Goal: Find specific page/section: Find specific page/section

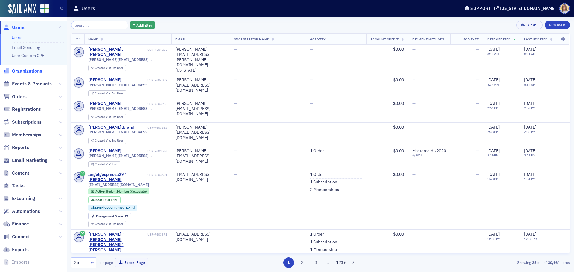
click at [27, 68] on span "Organizations" at bounding box center [27, 71] width 30 height 7
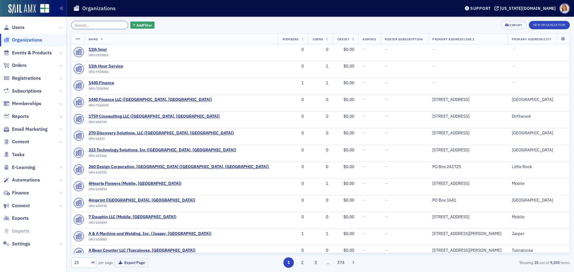
click at [86, 25] on input "search" at bounding box center [99, 25] width 57 height 8
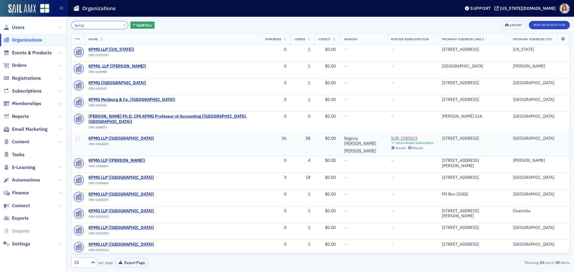
type input "kpmg"
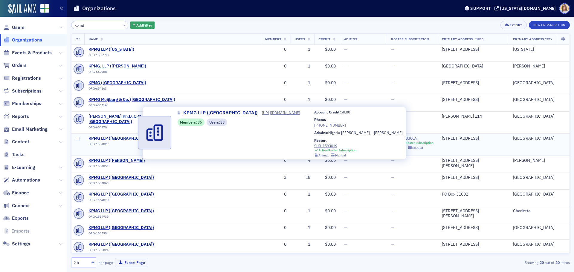
click at [128, 136] on span "KPMG LLP ([GEOGRAPHIC_DATA])" at bounding box center [121, 138] width 65 height 5
select select "US"
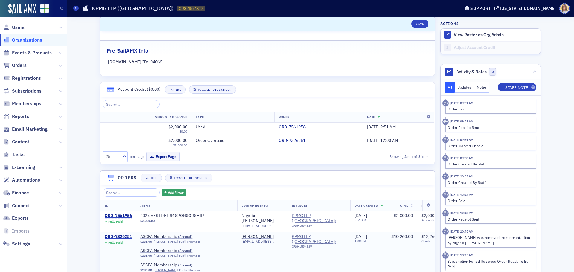
scroll to position [329, 0]
click at [21, 27] on span "Users" at bounding box center [18, 27] width 13 height 7
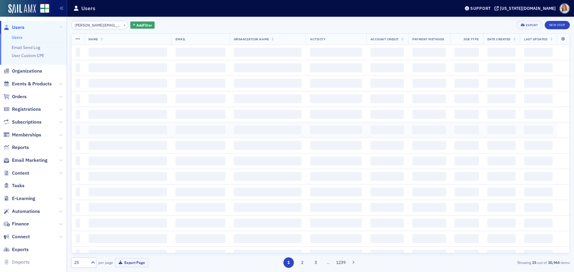
scroll to position [0, 1]
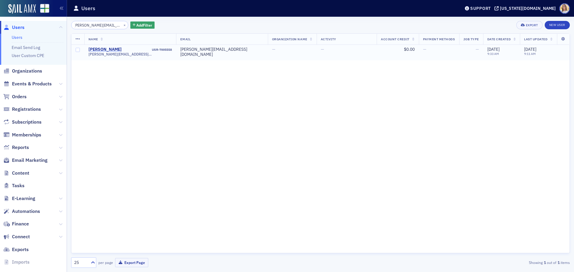
type input "kevin@dkmoorecpa.com"
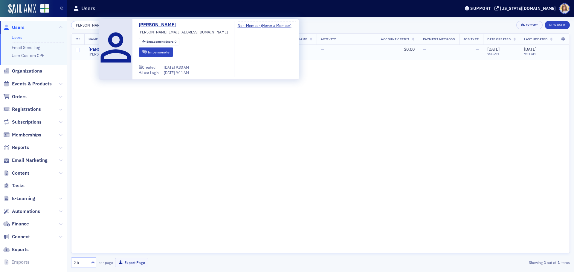
click at [95, 49] on div "kevin" at bounding box center [105, 49] width 33 height 5
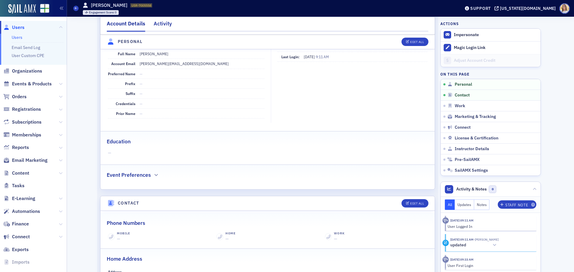
click at [161, 27] on div "Activity" at bounding box center [163, 25] width 18 height 11
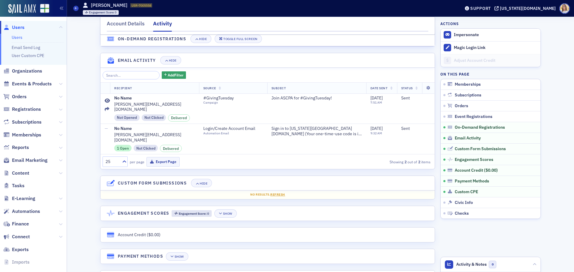
click at [24, 27] on span "Users" at bounding box center [18, 27] width 13 height 7
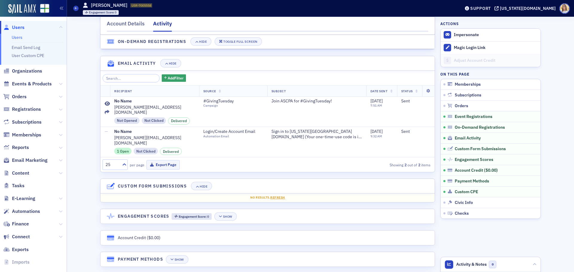
scroll to position [141, 0]
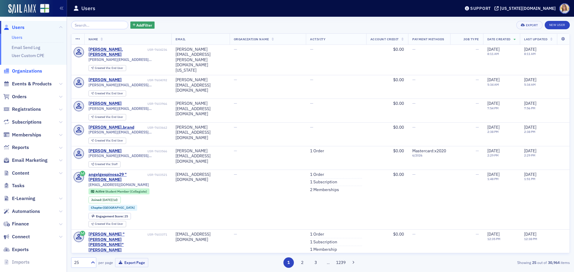
click at [27, 70] on span "Organizations" at bounding box center [27, 71] width 30 height 7
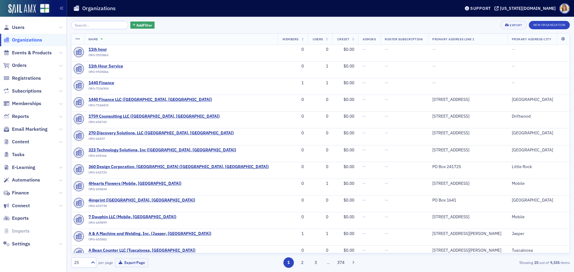
click at [103, 25] on input "search" at bounding box center [99, 25] width 57 height 8
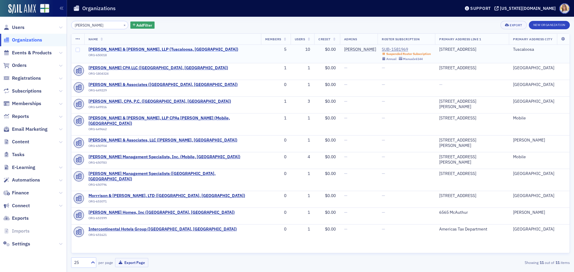
type input "morrison"
click at [151, 49] on span "Morrison & Smith, LLP (Tuscaloosa, AL)" at bounding box center [164, 49] width 150 height 5
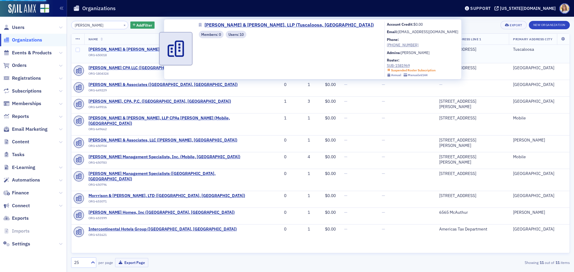
select select "US"
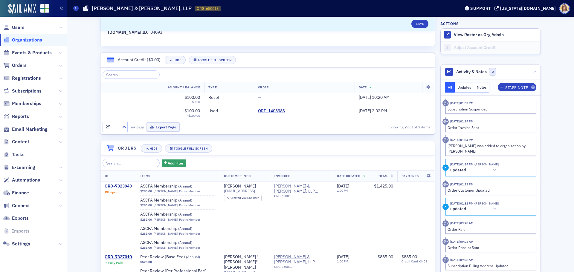
scroll to position [0, 0]
click at [17, 30] on span "Users" at bounding box center [18, 27] width 13 height 7
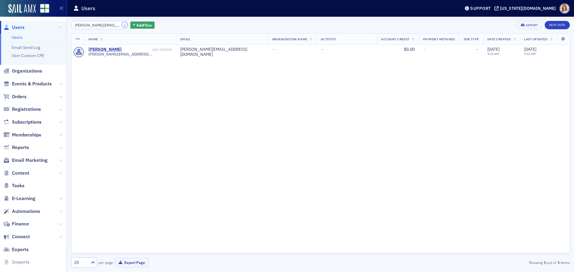
click at [122, 25] on button "×" at bounding box center [124, 24] width 5 height 5
